Goal: Task Accomplishment & Management: Complete application form

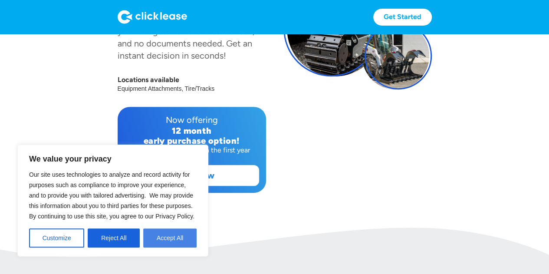
click at [193, 243] on button "Accept All" at bounding box center [169, 237] width 53 height 19
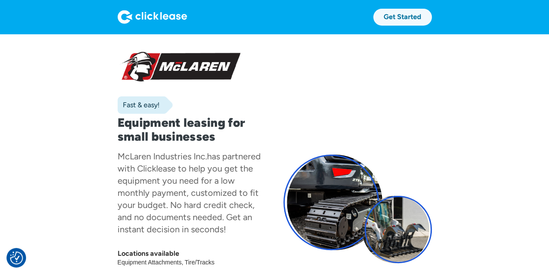
click at [403, 17] on link "Get Started" at bounding box center [402, 17] width 59 height 17
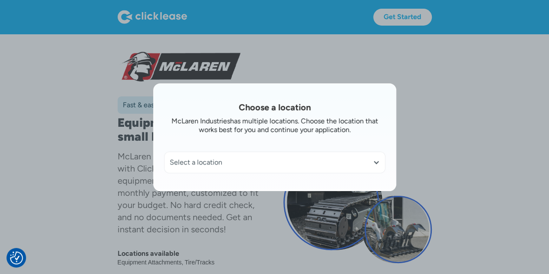
click at [376, 163] on div "Select a location" at bounding box center [275, 162] width 210 height 9
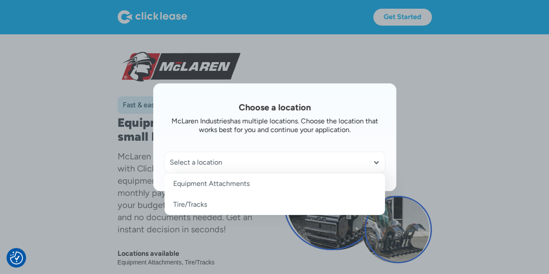
click at [218, 185] on link "Equipment Attachments" at bounding box center [275, 183] width 221 height 21
